Goal: Information Seeking & Learning: Learn about a topic

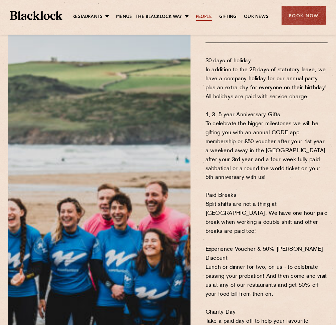
scroll to position [454, 0]
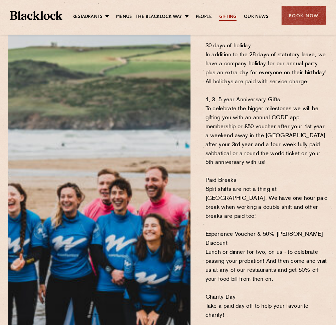
click at [223, 16] on link "Gifting" at bounding box center [227, 17] width 17 height 7
click at [229, 17] on link "Gifting" at bounding box center [227, 17] width 17 height 7
click at [254, 17] on link "Our News" at bounding box center [256, 17] width 24 height 7
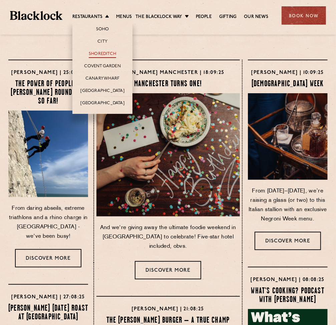
click at [102, 53] on link "Shoreditch" at bounding box center [102, 54] width 27 height 7
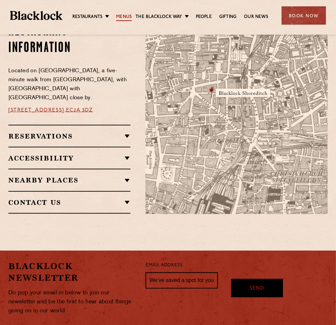
scroll to position [393, 0]
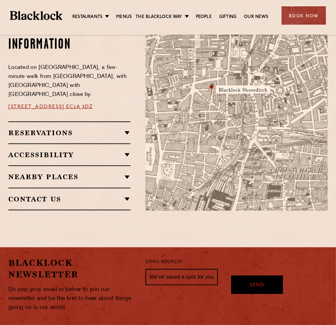
click at [125, 131] on h2 "Reservations" at bounding box center [69, 133] width 122 height 8
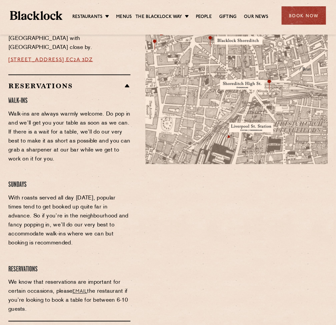
scroll to position [454, 0]
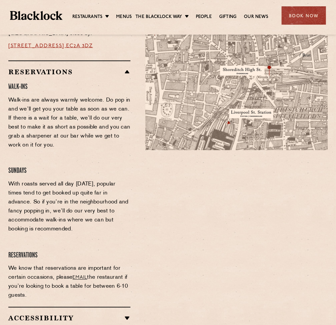
drag, startPoint x: 6, startPoint y: 66, endPoint x: 119, endPoint y: 284, distance: 245.4
click at [119, 284] on div "Restaurant Information Located on Rivington Street, a five-minute walk from Old…" at bounding box center [71, 166] width 137 height 415
copy div "Reservations Walk-Ins Walk-ins are always warmly welcome. Do pop in and we’ll g…"
click at [175, 266] on div at bounding box center [236, 166] width 192 height 415
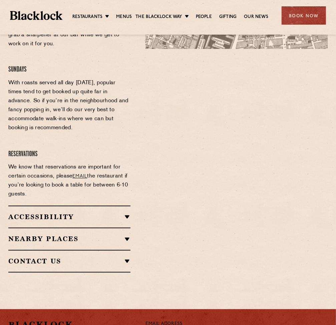
scroll to position [545, 0]
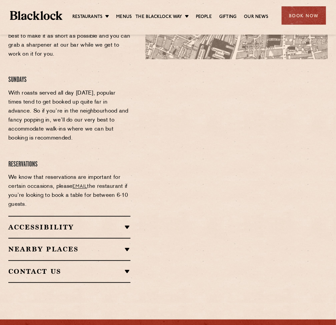
click at [78, 185] on link "email" at bounding box center [80, 187] width 15 height 5
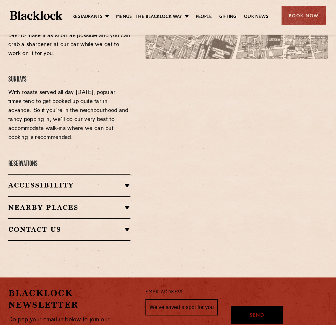
scroll to position [485, 0]
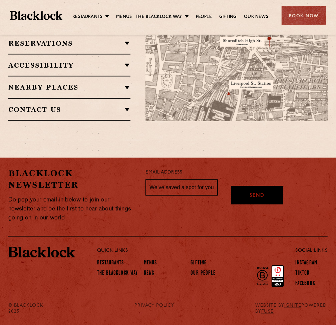
click at [122, 65] on h2 "Accessibility" at bounding box center [69, 65] width 122 height 8
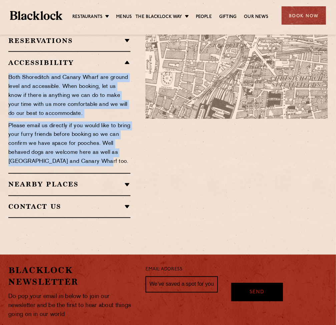
drag, startPoint x: 7, startPoint y: 70, endPoint x: 96, endPoint y: 162, distance: 127.9
click at [96, 162] on div "Restaurant Information Located on Rivington Street, a five-minute walk from Old…" at bounding box center [71, 73] width 137 height 291
copy div "Both Shoreditch and Canary Wharf are ground level and accessible. When booking,…"
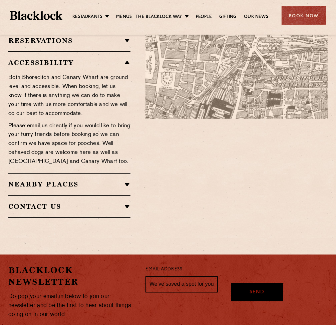
click at [128, 181] on h2 "Nearby Places" at bounding box center [69, 185] width 122 height 8
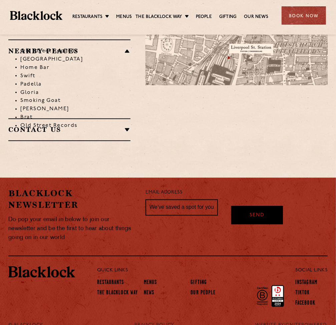
scroll to position [532, 0]
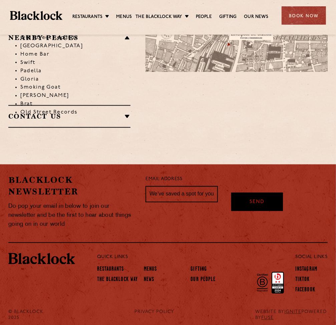
click at [128, 113] on h2 "Contact Us" at bounding box center [69, 117] width 122 height 8
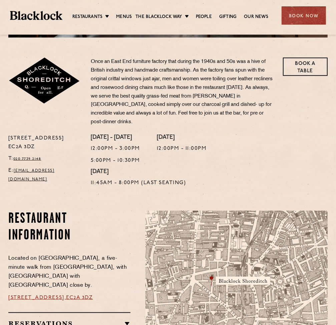
scroll to position [202, 0]
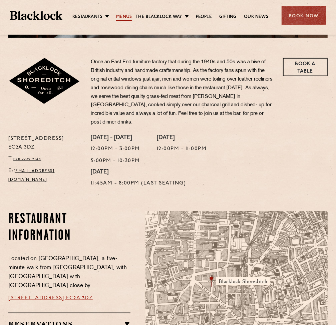
click at [120, 16] on link "Menus" at bounding box center [124, 17] width 16 height 7
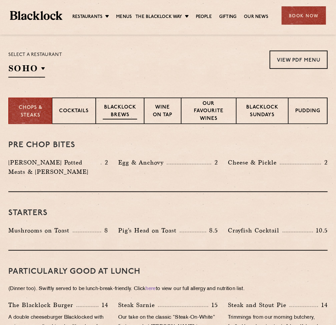
scroll to position [242, 0]
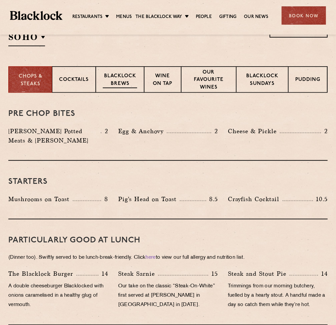
click at [125, 80] on p "Blacklock Brews" at bounding box center [120, 81] width 34 height 16
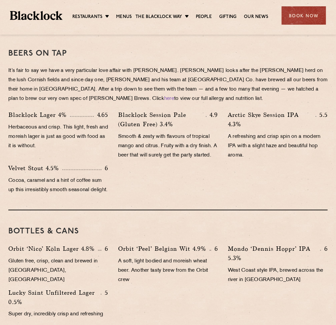
scroll to position [303, 0]
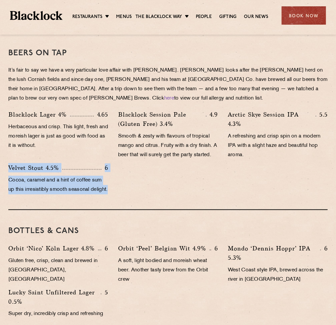
drag, startPoint x: 5, startPoint y: 175, endPoint x: 83, endPoint y: 212, distance: 86.2
click at [83, 198] on div "Velvet [PERSON_NAME] 4.5% 6 Cocoa, caramel and a hint of coffee sum up this irr…" at bounding box center [58, 180] width 110 height 35
copy div "Velvet [PERSON_NAME] 4.5% 6 Cocoa, caramel and a hint of coffee sum up this irr…"
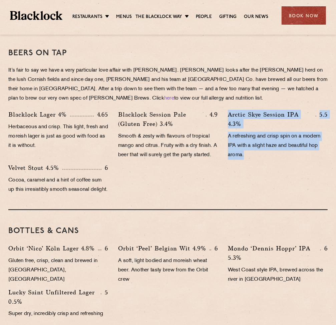
drag, startPoint x: 226, startPoint y: 113, endPoint x: 264, endPoint y: 156, distance: 56.9
click at [264, 156] on div "Arctic Skye Session IPA 4.3% 5.5 A refreshing and crisp spin on a modern IPA wi…" at bounding box center [278, 136] width 110 height 53
copy div "Arctic Skye Session IPA 4.3% 5.5 A refreshing and crisp spin on a modern IPA wi…"
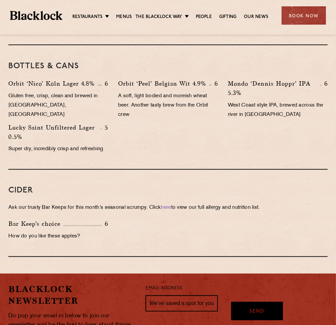
scroll to position [454, 0]
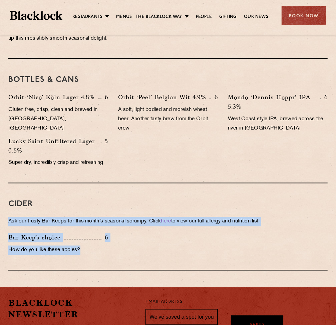
drag, startPoint x: 8, startPoint y: 241, endPoint x: 178, endPoint y: 268, distance: 172.0
click at [178, 268] on div "Beers on tap It’s fair to say we have a very particular love affair with [PERSO…" at bounding box center [168, 76] width 336 height 390
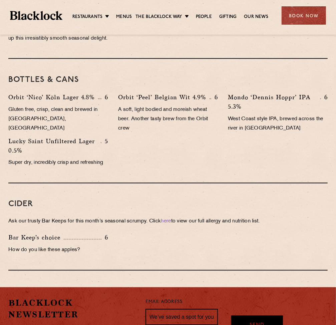
click at [9, 216] on div "Cider Ask our trusty Bar Keeps for this month’s seasonal scrumpy. Click here to…" at bounding box center [167, 227] width 319 height 87
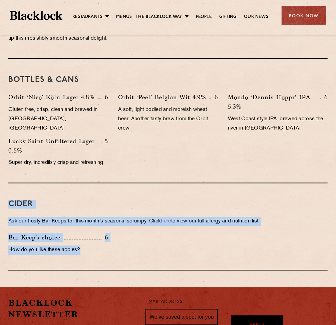
drag, startPoint x: 10, startPoint y: 220, endPoint x: 82, endPoint y: 271, distance: 87.9
click at [82, 271] on div "Beers on tap It’s fair to say we have a very particular love affair with [PERSO…" at bounding box center [168, 76] width 336 height 390
copy div "Cider Ask our trusty Bar Keeps for this month’s seasonal scrumpy. Click here to…"
click at [108, 211] on div "Cider Ask our trusty Bar Keeps for this month’s seasonal scrumpy. Click here to…" at bounding box center [167, 227] width 319 height 87
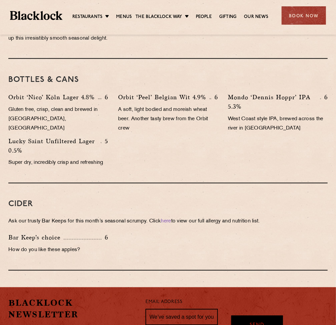
click at [134, 184] on div "BOTTLES & CANS Orbit ‘Nico’ Köln Lager 4.8% 6 Gluten free, crisp, clean and bre…" at bounding box center [167, 121] width 319 height 125
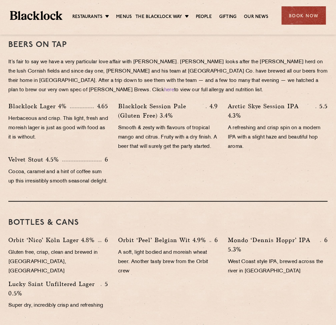
scroll to position [303, 0]
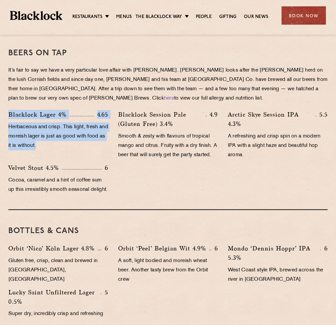
drag, startPoint x: 7, startPoint y: 111, endPoint x: 77, endPoint y: 147, distance: 78.8
click at [77, 147] on div "[PERSON_NAME] Lager 4% 4.65 Herbaceous and crisp. This light, fresh and moreish…" at bounding box center [58, 136] width 110 height 53
copy div "[PERSON_NAME] Lager 4% 4.65 Herbaceous and crisp. This light, fresh and moreish…"
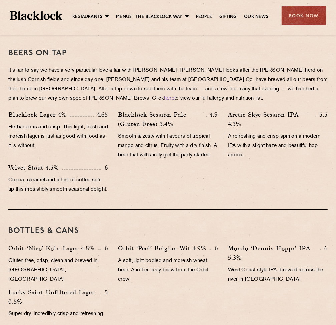
click at [149, 198] on div "[PERSON_NAME] Lager 4% 4.65 Herbaceous and crisp. This light, fresh and moreish…" at bounding box center [167, 154] width 329 height 88
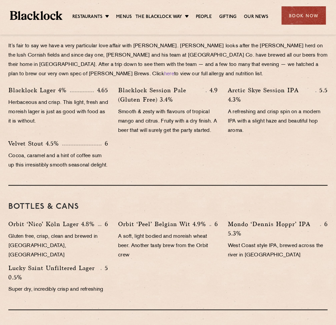
scroll to position [212, 0]
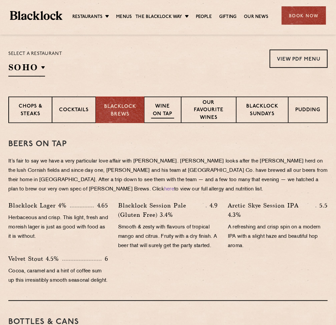
click at [161, 108] on p "Wine on Tap" at bounding box center [162, 111] width 23 height 16
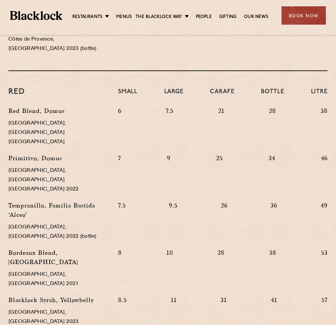
scroll to position [606, 0]
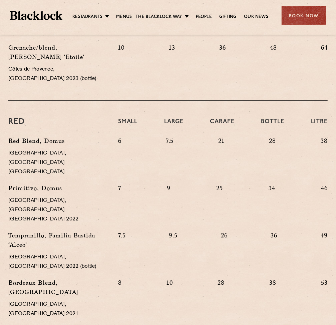
click at [173, 184] on div "7 9 25 34 46" at bounding box center [222, 207] width 219 height 47
click at [223, 118] on h4 "Carafe" at bounding box center [222, 125] width 24 height 15
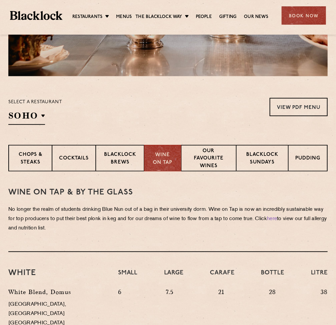
scroll to position [189, 0]
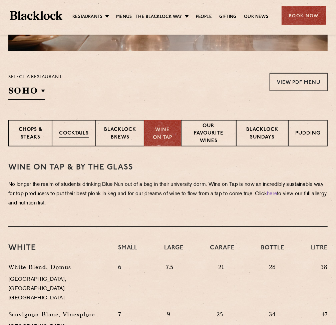
click at [60, 129] on div "Cocktails" at bounding box center [74, 133] width 44 height 27
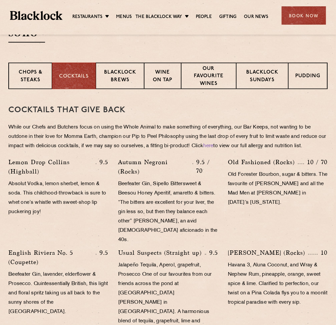
scroll to position [249, 0]
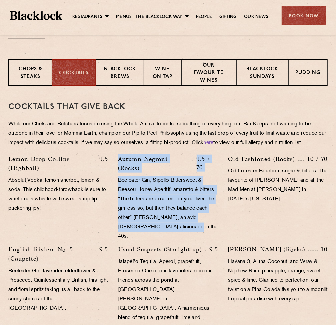
drag, startPoint x: 119, startPoint y: 158, endPoint x: 202, endPoint y: 229, distance: 108.5
click at [202, 229] on div "[PERSON_NAME] (Rocks) 9.5 / 70 Beefeater Gin, Sipello Bittersweet & Beesou Hone…" at bounding box center [168, 199] width 110 height 91
copy div "[PERSON_NAME] (Rocks) 9.5 / 70 Beefeater Gin, Sipello Bittersweet & Beesou Hone…"
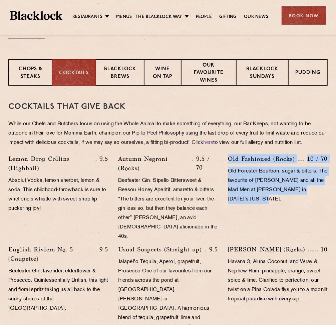
drag, startPoint x: 227, startPoint y: 158, endPoint x: 261, endPoint y: 198, distance: 53.0
click at [261, 198] on div "Old Fashioned (Rocks) 10 / 70 Old Forester Bourbon, sugar & bitters. The favour…" at bounding box center [278, 199] width 110 height 91
copy div "Old Fashioned (Rocks) 10 / 70 Old Forester Bourbon, sugar & bitters. The favour…"
click at [8, 74] on div "Chops & Steaks" at bounding box center [29, 72] width 43 height 27
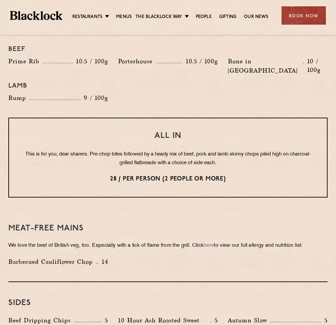
scroll to position [794, 0]
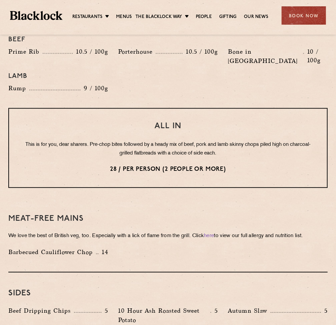
click at [130, 152] on p "This is for you, dear sharers. Pre-chop bites followed by a heady mix of beef, …" at bounding box center [167, 149] width 291 height 17
click at [118, 168] on p "28 / per person (2 people or more)" at bounding box center [167, 169] width 291 height 9
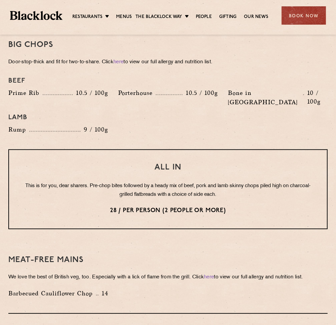
scroll to position [764, 0]
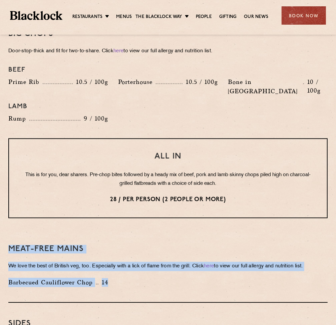
drag, startPoint x: 10, startPoint y: 249, endPoint x: 108, endPoint y: 287, distance: 105.9
click at [108, 287] on div "Meat-Free mains We love the best of British veg, too. Especially with a lick of…" at bounding box center [167, 265] width 319 height 75
copy div "Meat-Free mains We love the best of British veg, too. Especially with a lick of…"
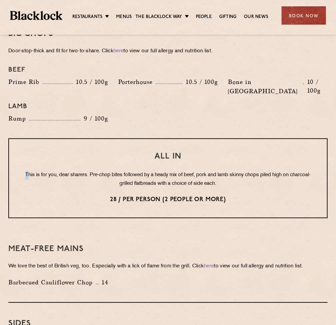
click at [35, 171] on p "This is for you, dear sharers. Pre-chop bites followed by a heady mix of beef, …" at bounding box center [167, 179] width 291 height 17
click at [37, 203] on p "28 / per person (2 people or more)" at bounding box center [167, 200] width 291 height 9
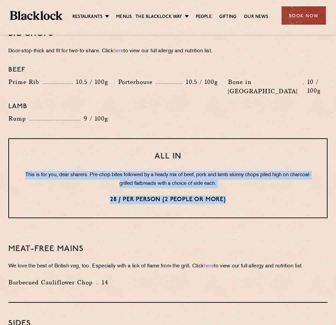
drag, startPoint x: 30, startPoint y: 174, endPoint x: 230, endPoint y: 209, distance: 203.3
click at [230, 209] on div "All In This is for you, dear sharers. Pre-chop bites followed by a heady mix of…" at bounding box center [167, 178] width 319 height 80
copy div "This is for you, dear sharers. Pre-chop bites followed by a heady mix of beef, …"
click at [160, 216] on div "All In This is for you, dear sharers. Pre-chop bites followed by a heady mix of…" at bounding box center [167, 178] width 319 height 80
